Goal: Task Accomplishment & Management: Manage account settings

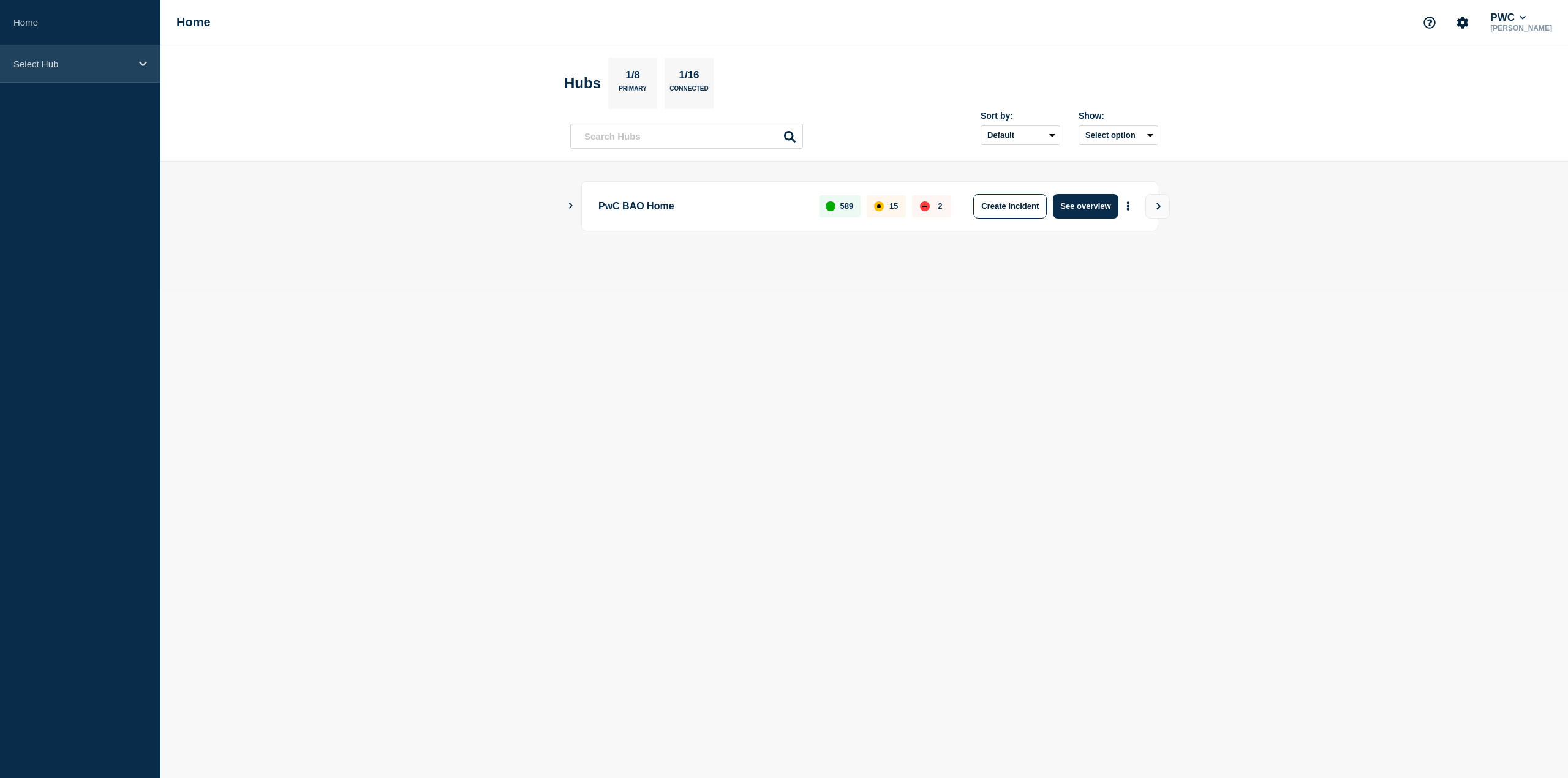
click at [62, 67] on p "Select Hub" at bounding box center [72, 64] width 117 height 11
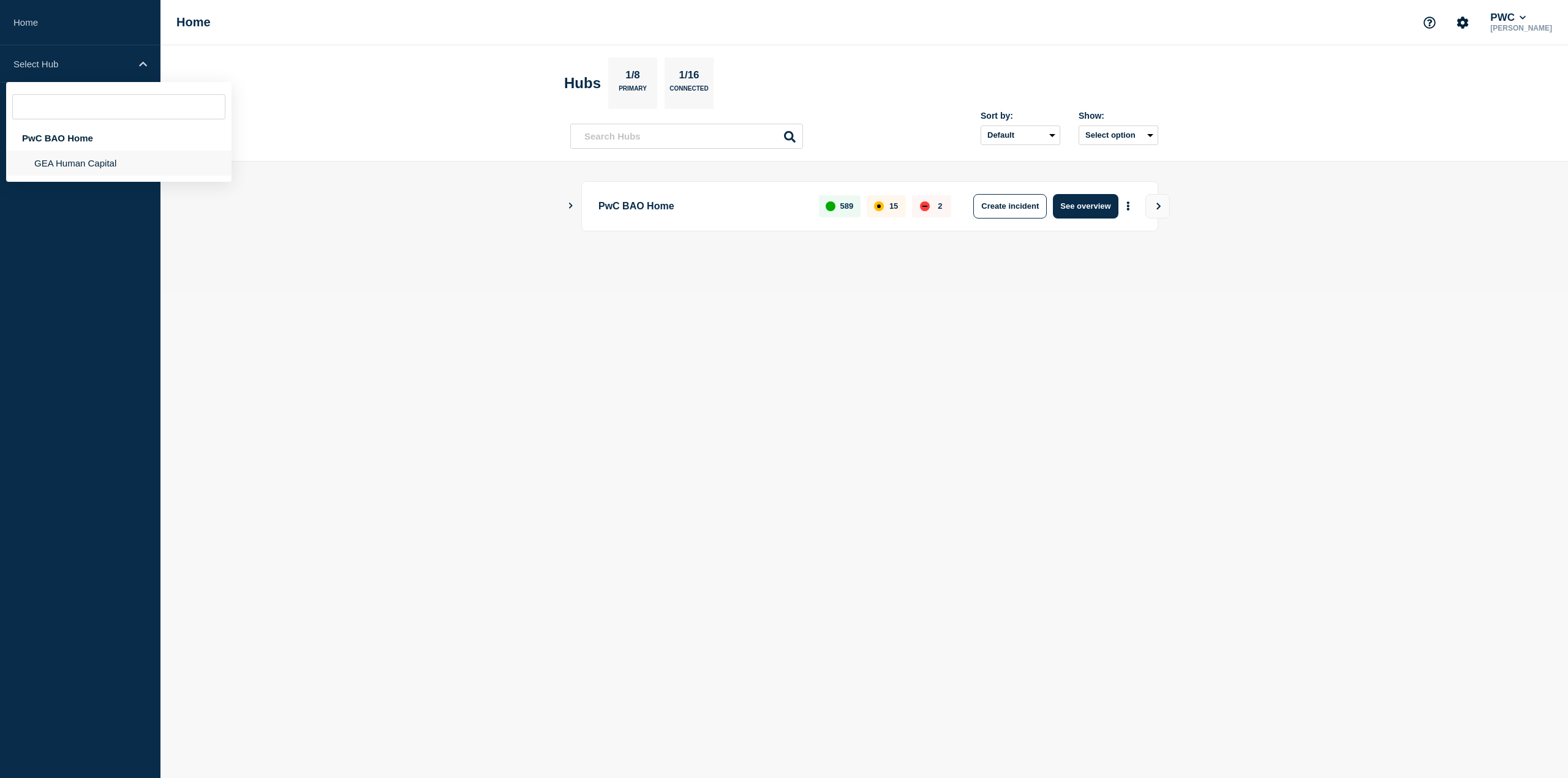
click at [87, 158] on li "GEA Human Capital" at bounding box center [119, 163] width 226 height 25
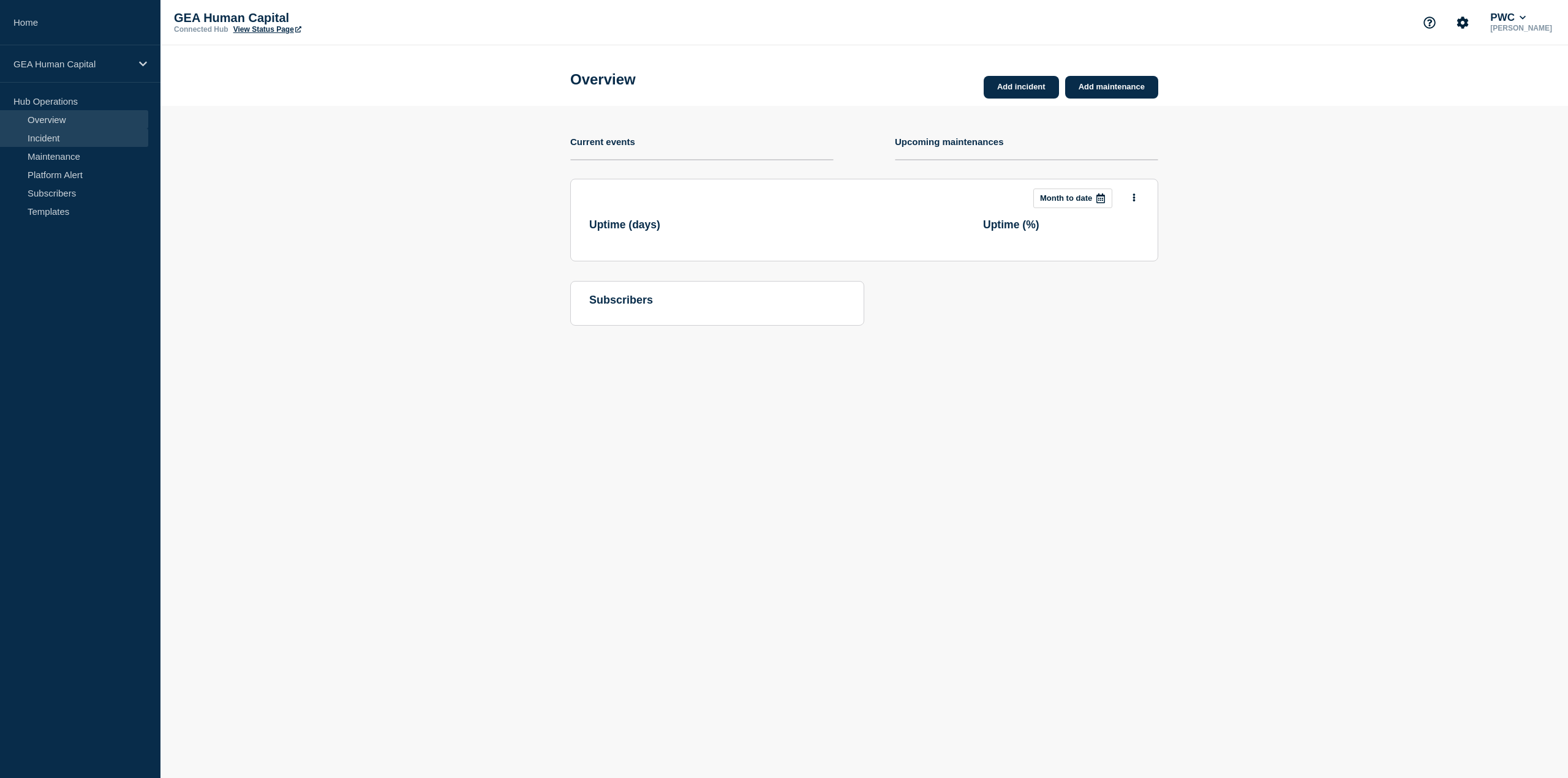
click at [82, 138] on link "Incident" at bounding box center [74, 138] width 148 height 18
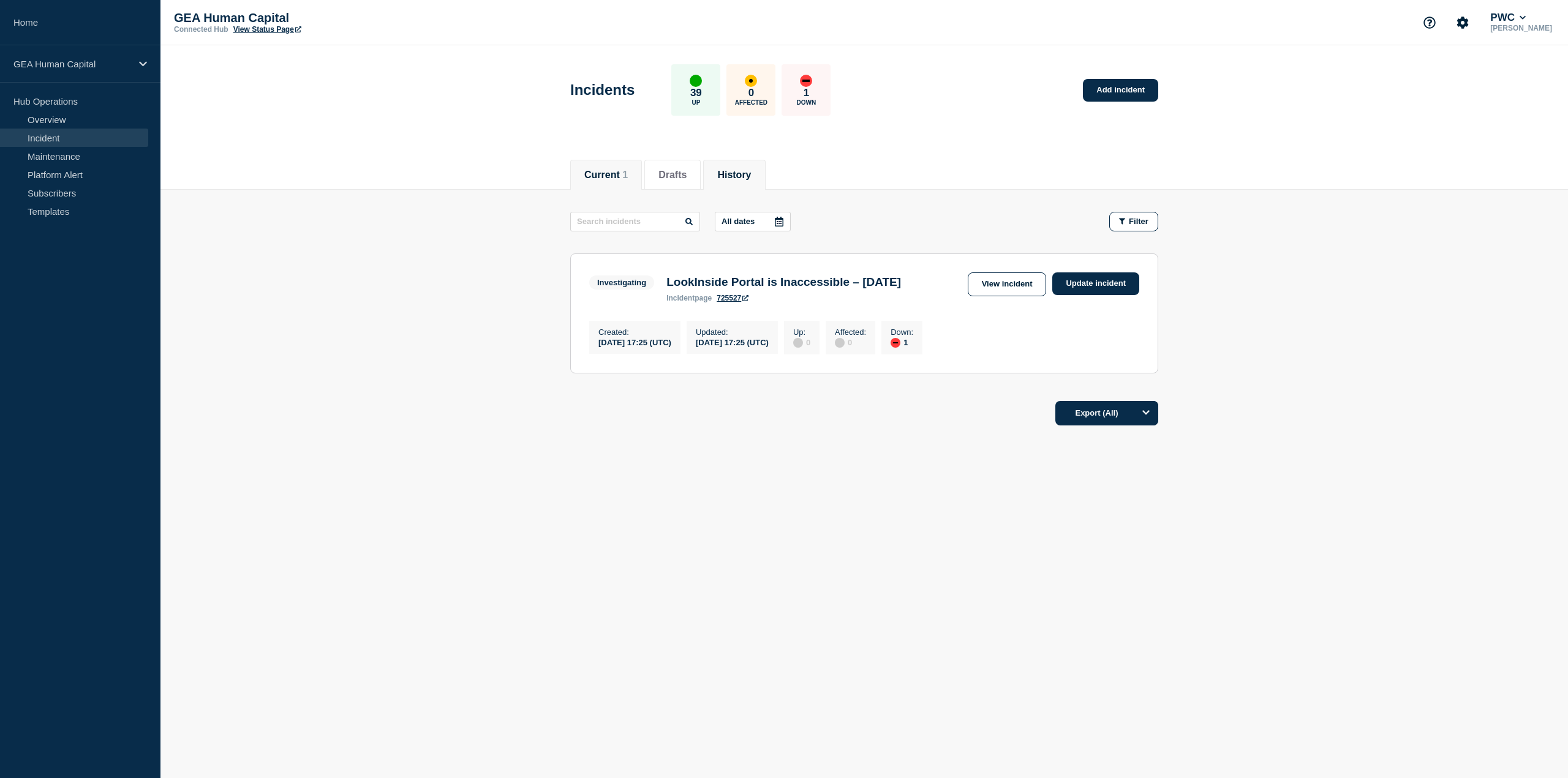
click at [741, 170] on button "History" at bounding box center [734, 175] width 34 height 11
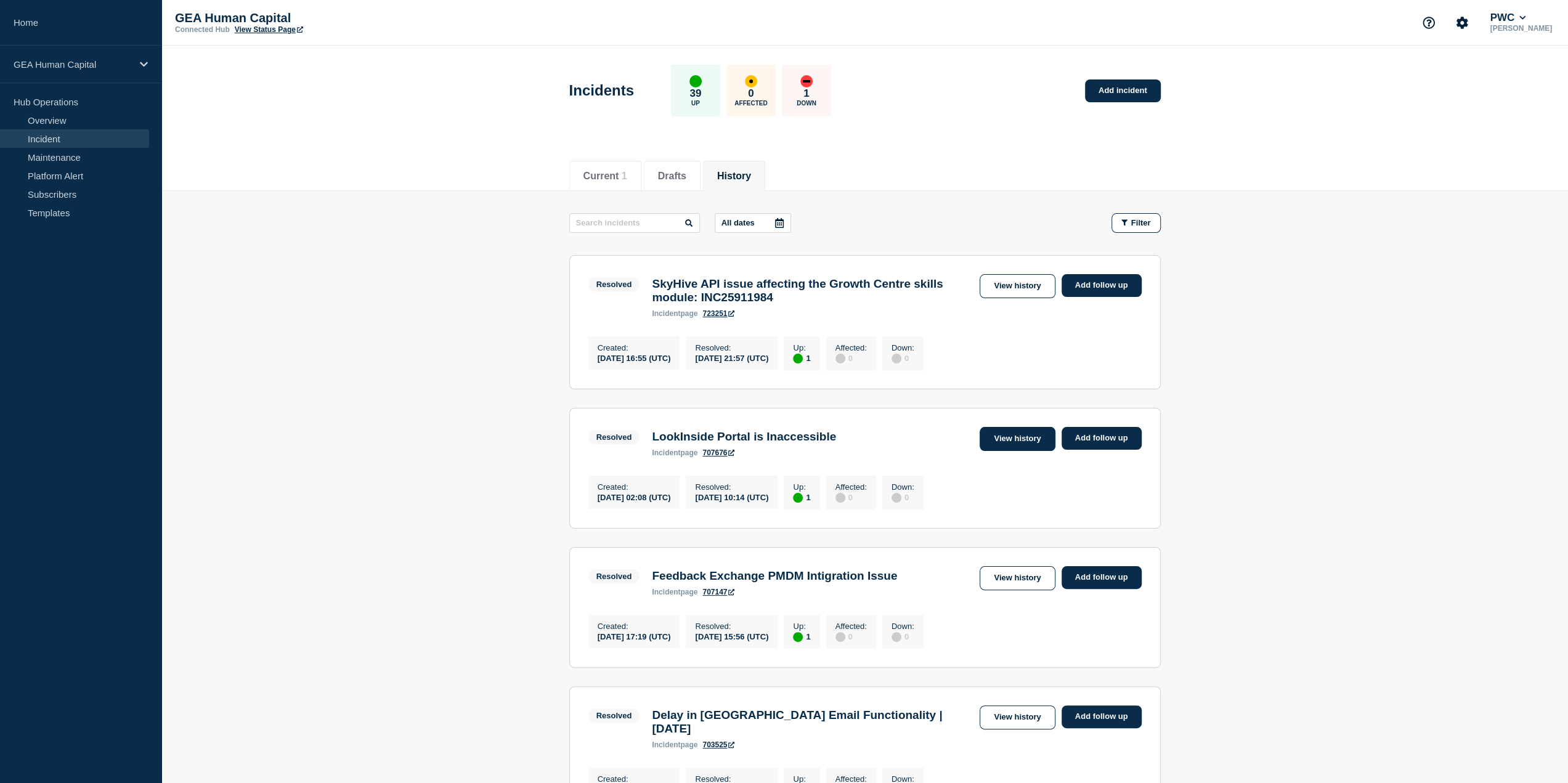
click at [1001, 442] on link "View history" at bounding box center [1017, 439] width 75 height 24
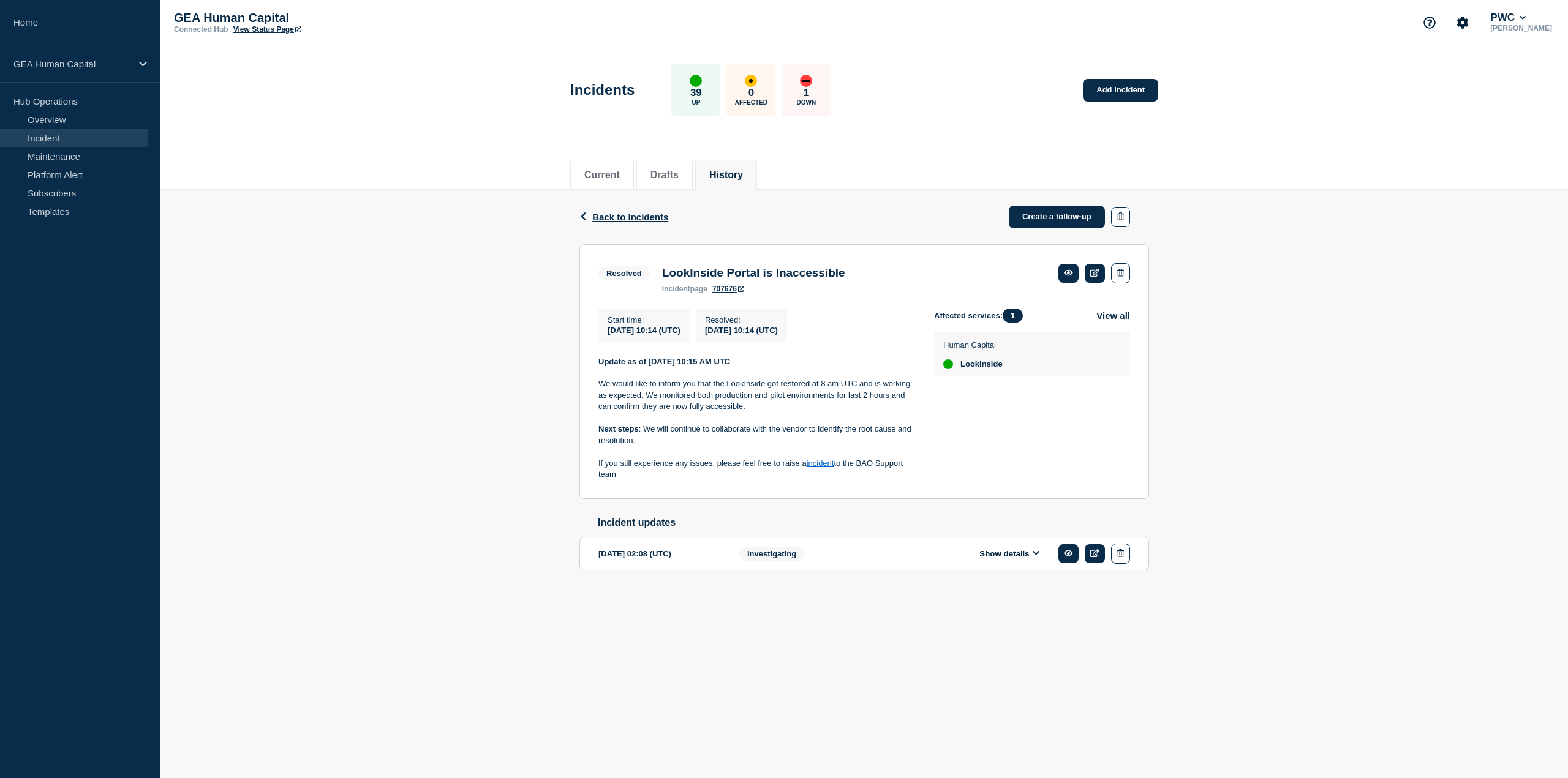
drag, startPoint x: 599, startPoint y: 364, endPoint x: 697, endPoint y: 475, distance: 148.1
click at [697, 475] on div "Update as of 04 September 2025, 10:15 AM UTC We would like to inform you that t…" at bounding box center [756, 419] width 316 height 124
copy div "Update as of 04 September 2025, 10:15 AM UTC We would like to inform you that t…"
click at [757, 395] on p "We would like to inform you that the LookInside got restored at 8 am UTC and is…" at bounding box center [756, 395] width 316 height 34
drag, startPoint x: 613, startPoint y: 386, endPoint x: 740, endPoint y: 480, distance: 158.0
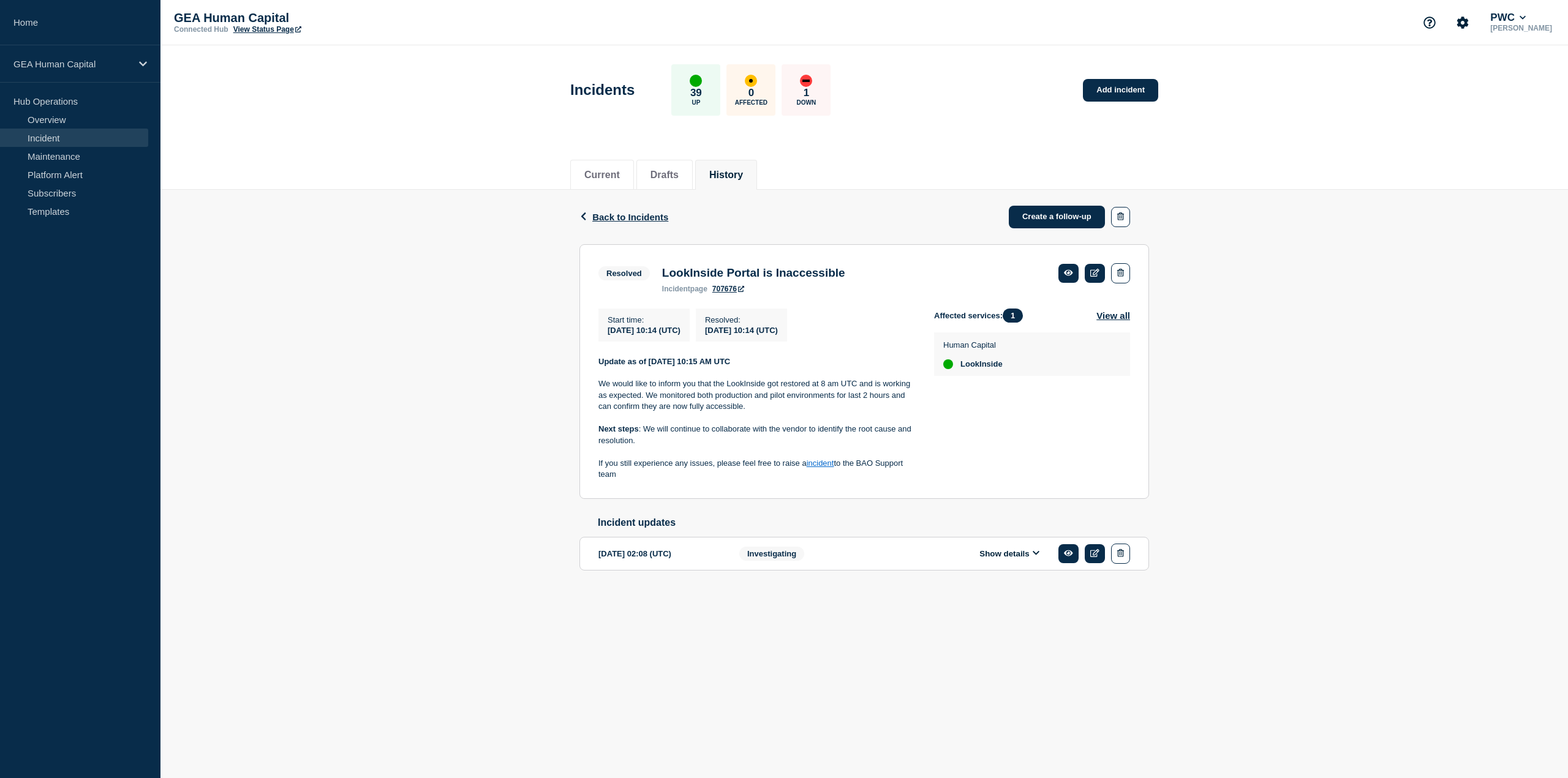
click at [740, 480] on div "Update as of 04 September 2025, 10:15 AM UTC We would like to inform you that t…" at bounding box center [756, 419] width 316 height 124
copy div "We would like to inform you that the LookInside got restored at 8 am UTC and is…"
click at [52, 120] on link "Overview" at bounding box center [74, 120] width 148 height 18
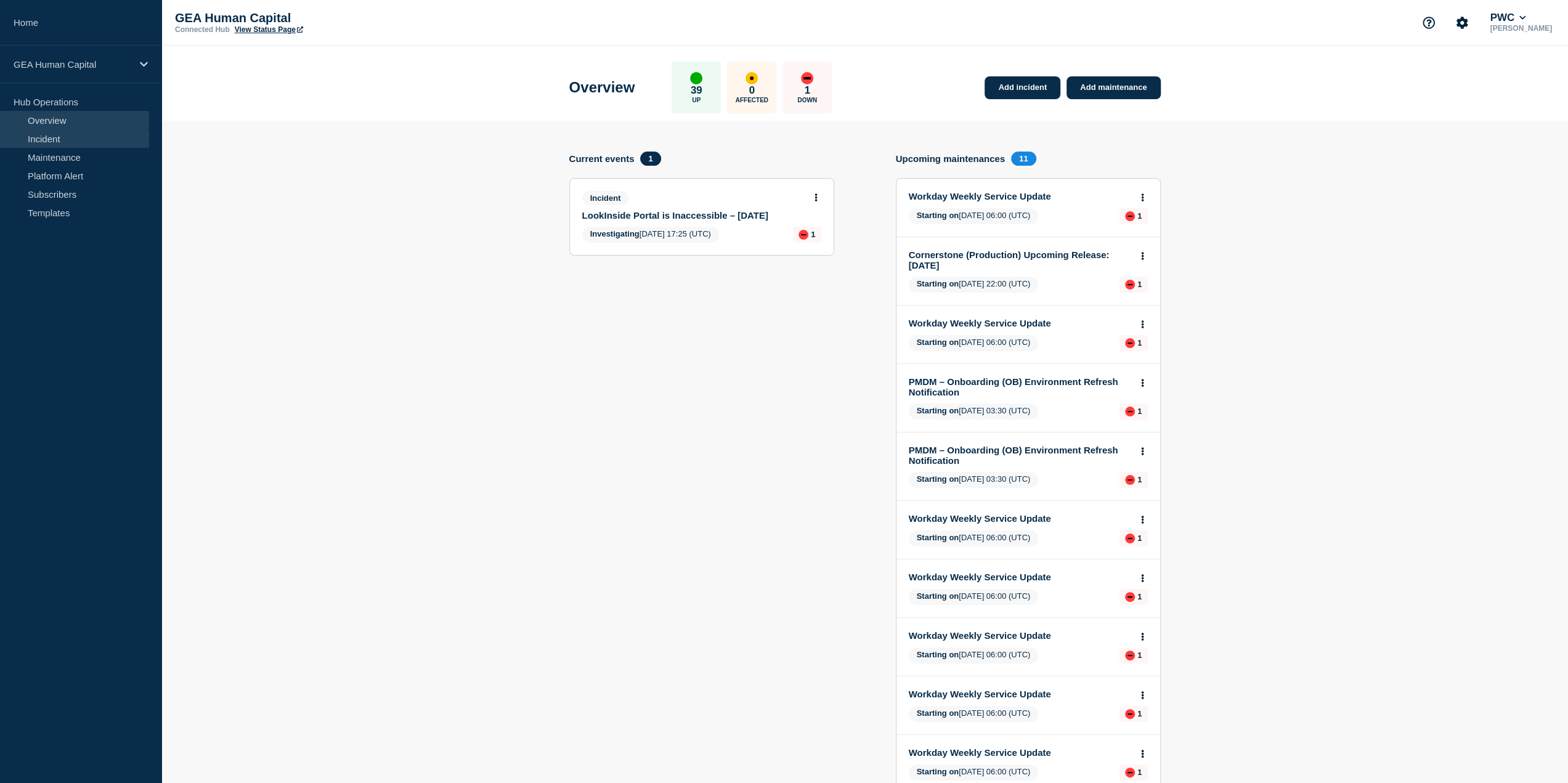
click at [49, 135] on link "Incident" at bounding box center [74, 139] width 149 height 19
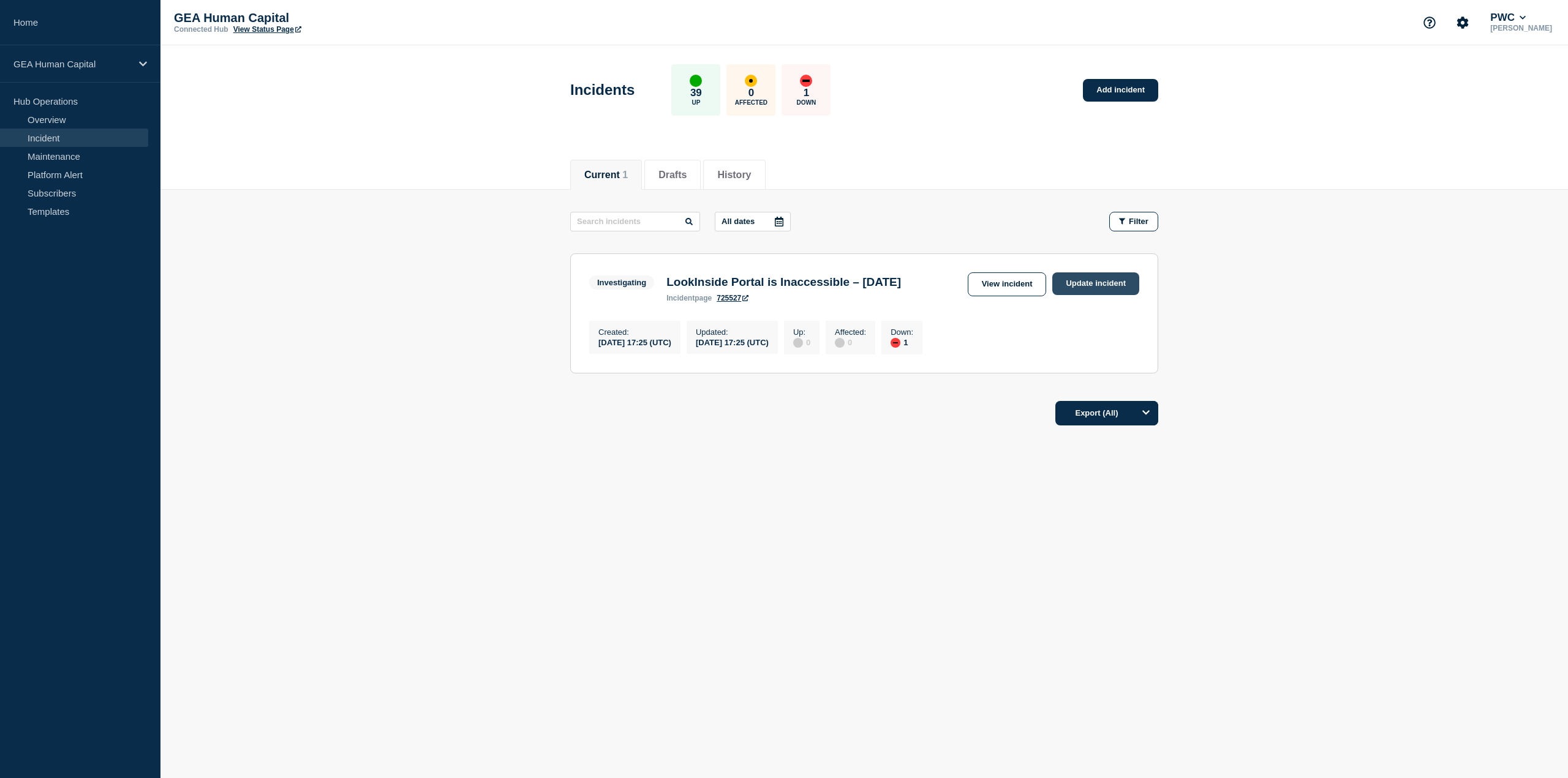
click at [1101, 277] on link "Update incident" at bounding box center [1095, 284] width 87 height 23
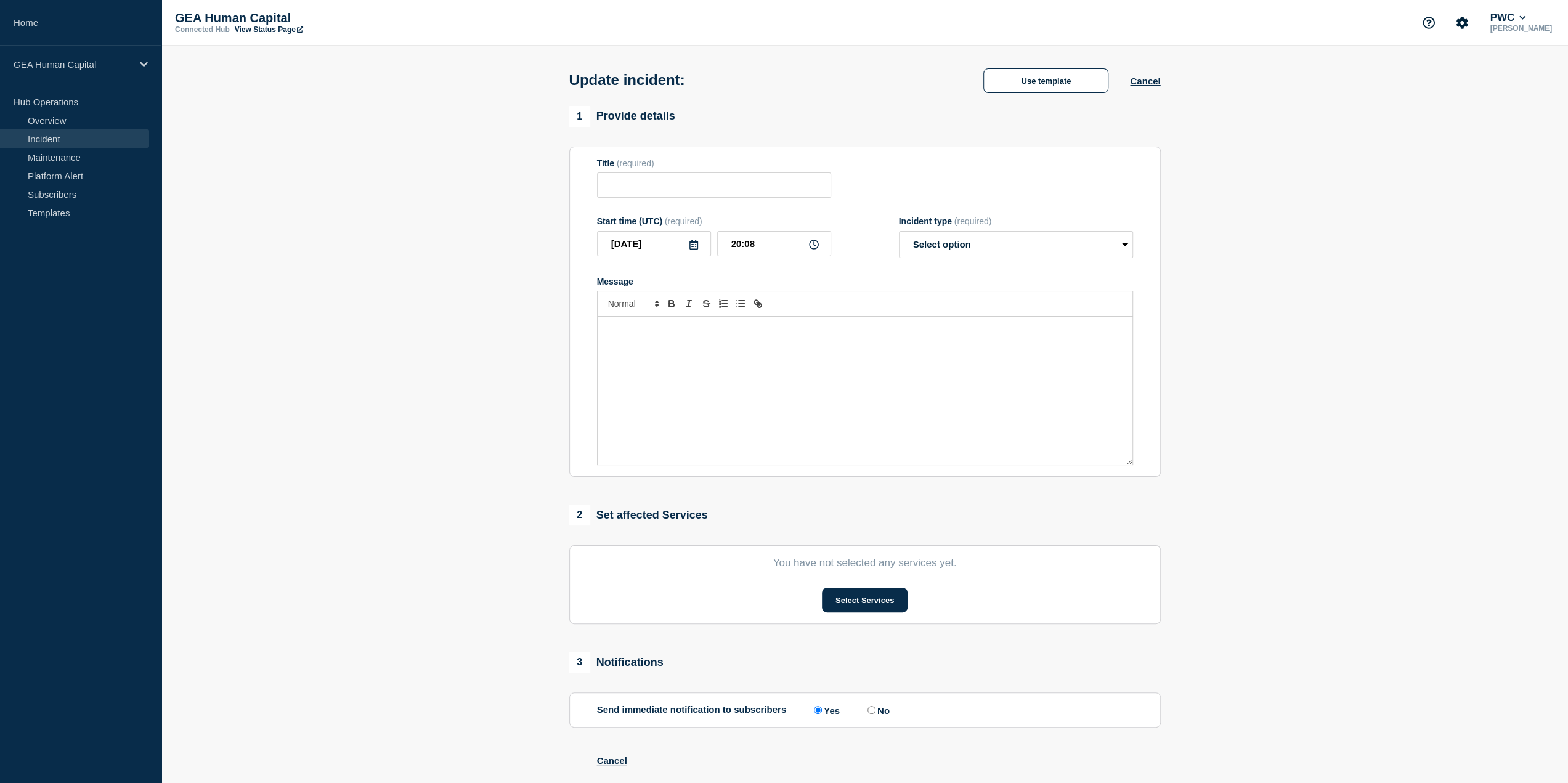
type input "LookInside Portal is Inaccessible – [DATE]"
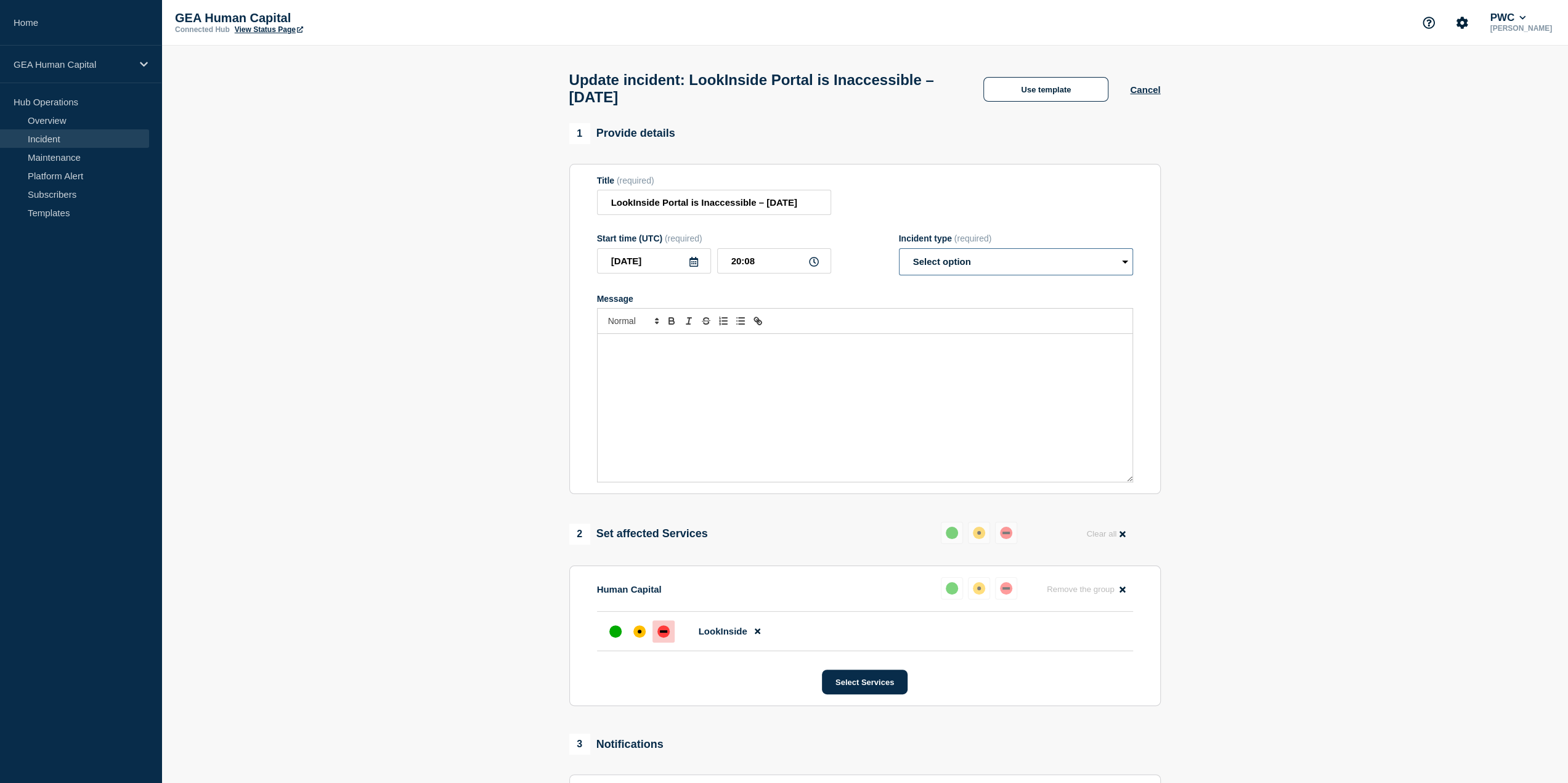
click at [954, 263] on select "Select option Investigating Identified Monitoring Resolved" at bounding box center [1016, 262] width 234 height 27
select select "resolved"
click at [899, 254] on select "Select option Investigating Identified Monitoring Resolved" at bounding box center [1016, 262] width 234 height 27
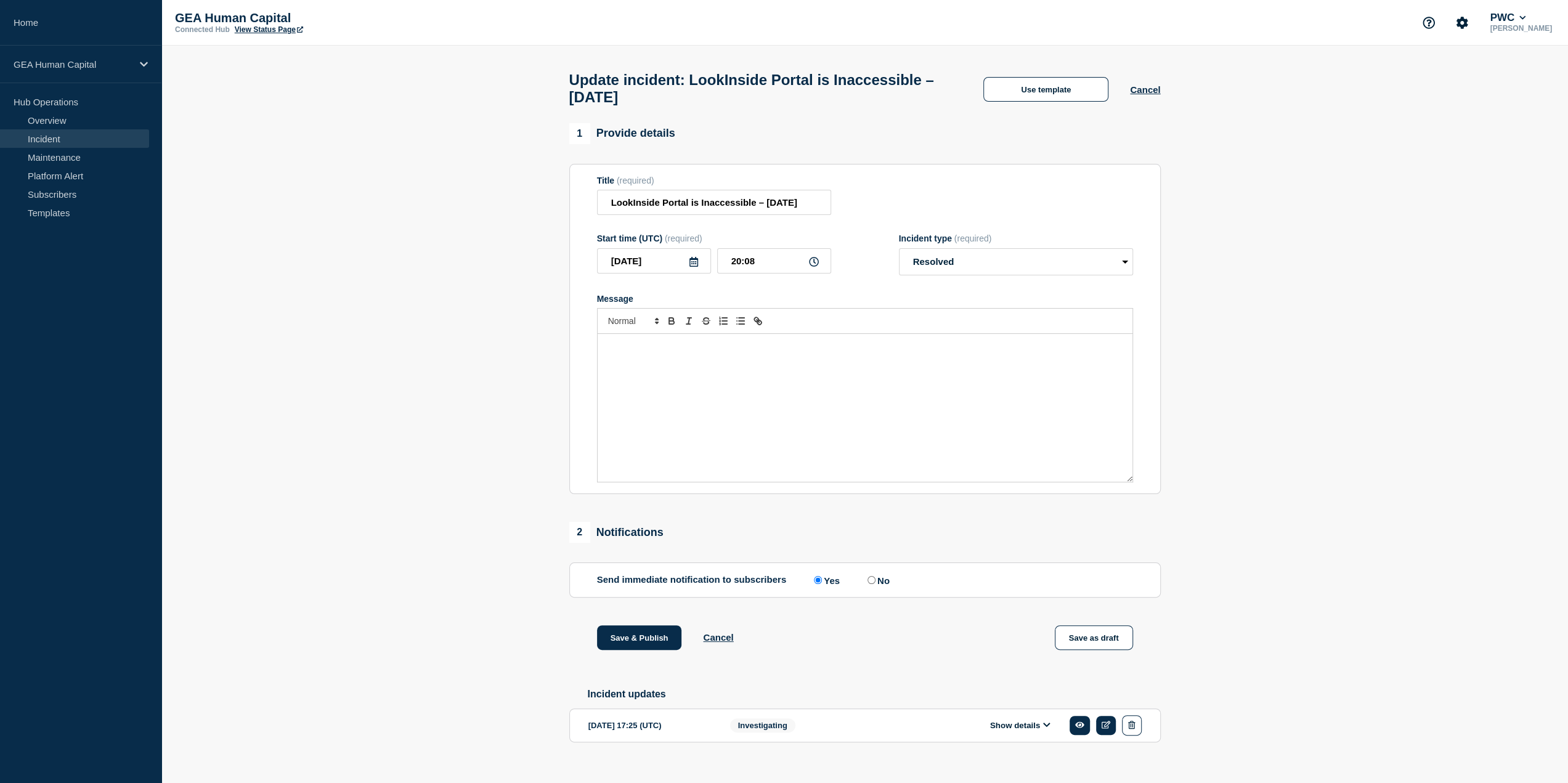
click at [664, 373] on div "Message" at bounding box center [865, 408] width 535 height 148
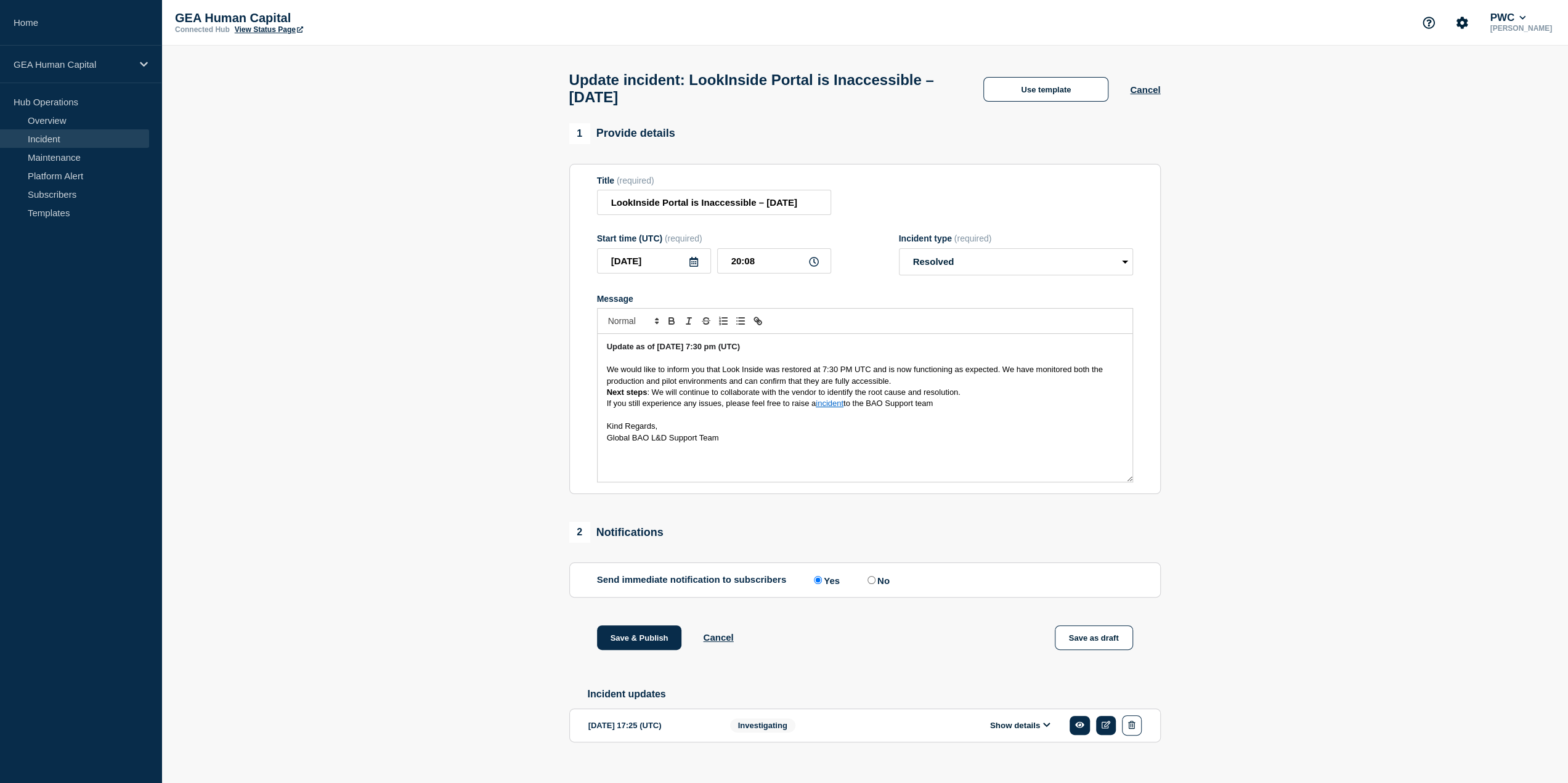
click at [897, 387] on p "We would like to inform you that Look Inside was restored at 7:30 PM UTC and is…" at bounding box center [865, 376] width 516 height 23
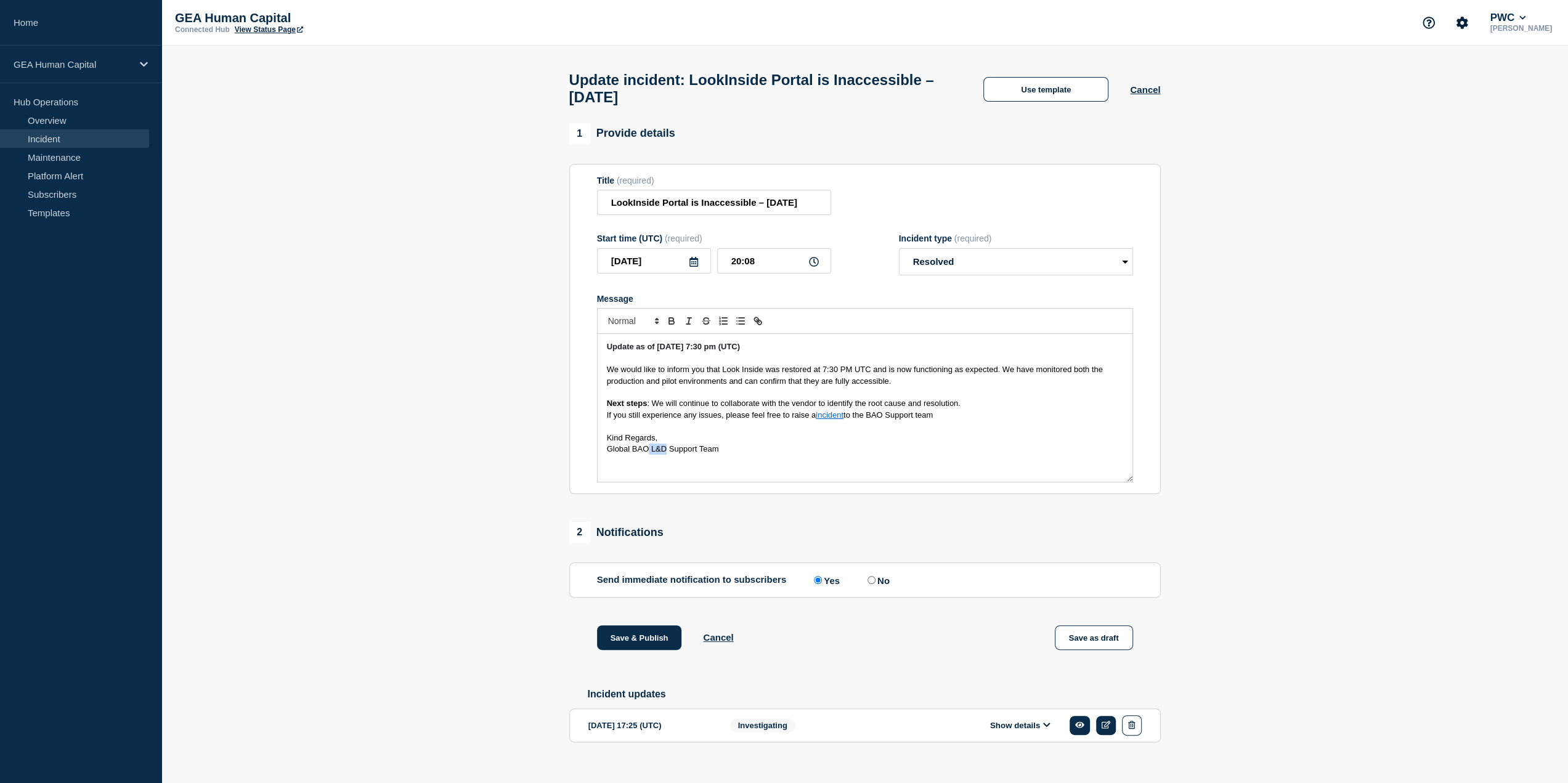
drag, startPoint x: 666, startPoint y: 456, endPoint x: 648, endPoint y: 456, distance: 18.0
click at [648, 453] on span "Global BAO L&D Support Team" at bounding box center [663, 448] width 112 height 9
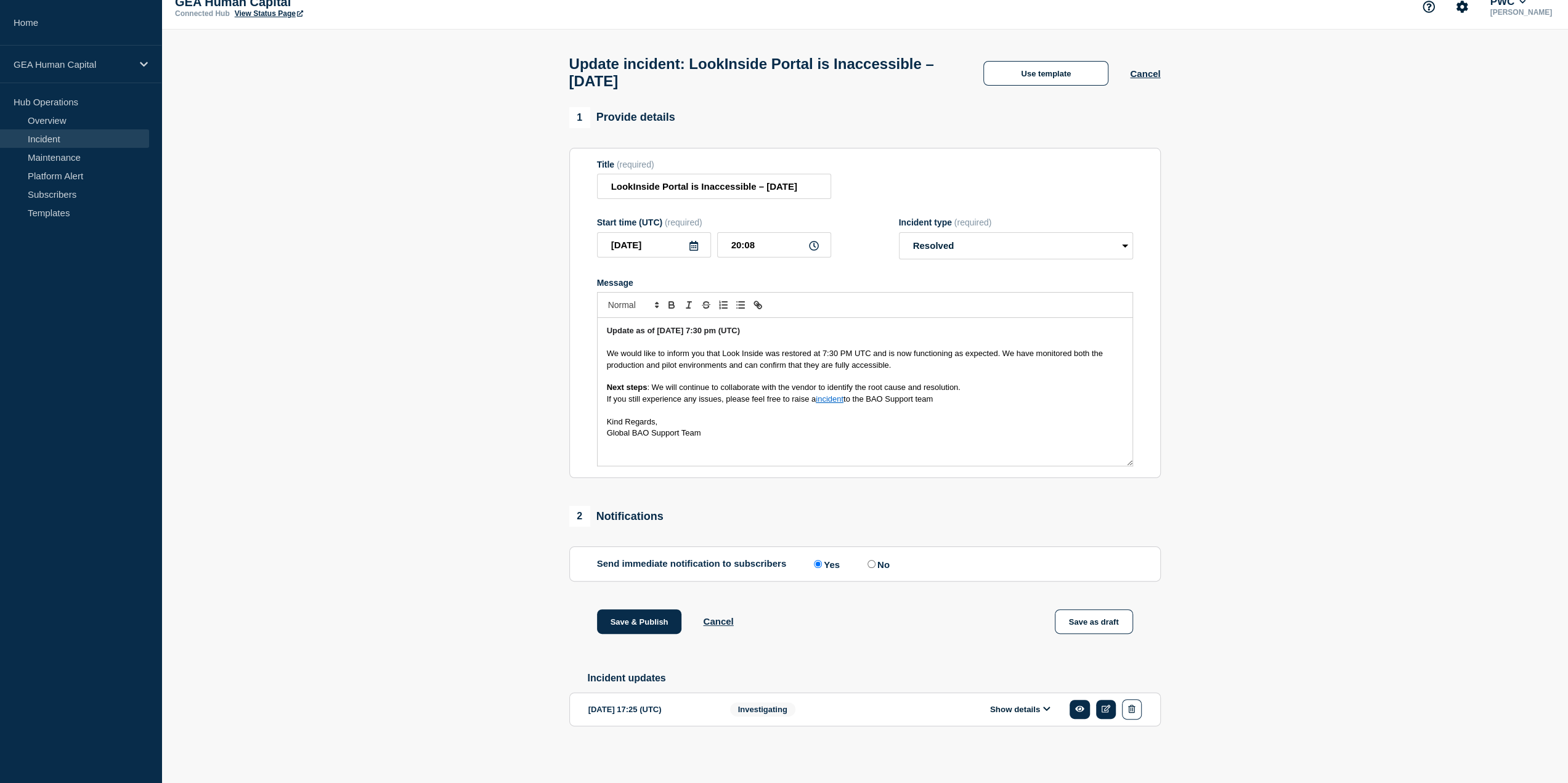
scroll to position [24, 0]
click at [643, 621] on button "Save & Publish" at bounding box center [639, 621] width 85 height 25
